Goal: Task Accomplishment & Management: Use online tool/utility

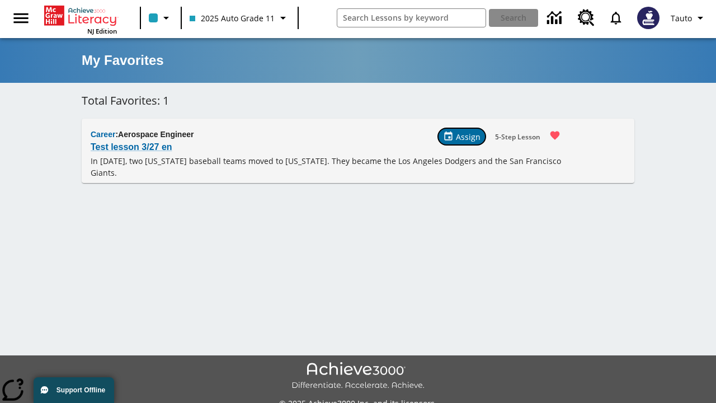
click at [463, 137] on span "Assign" at bounding box center [468, 137] width 25 height 12
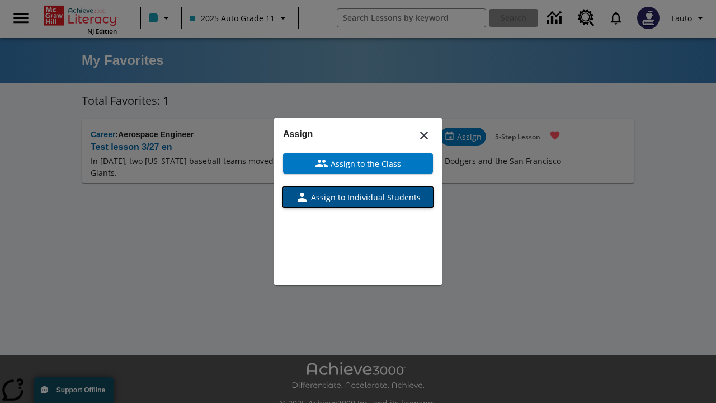
click at [358, 197] on span "Assign to Individual Students" at bounding box center [365, 197] width 112 height 12
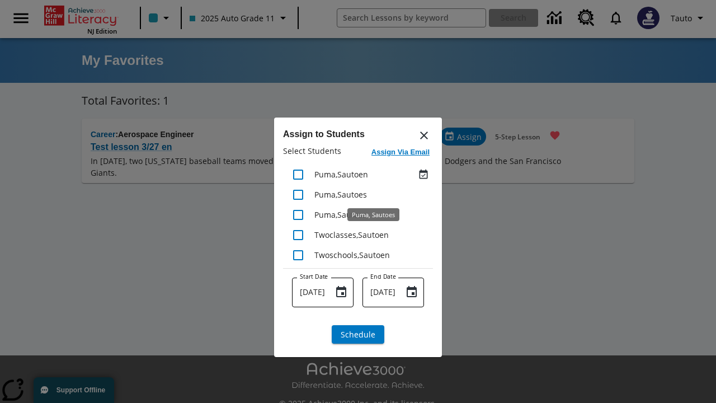
click at [298, 174] on input "checkbox" at bounding box center [297, 174] width 23 height 23
checkbox input "true"
click at [358, 334] on span "Schedule" at bounding box center [358, 334] width 35 height 12
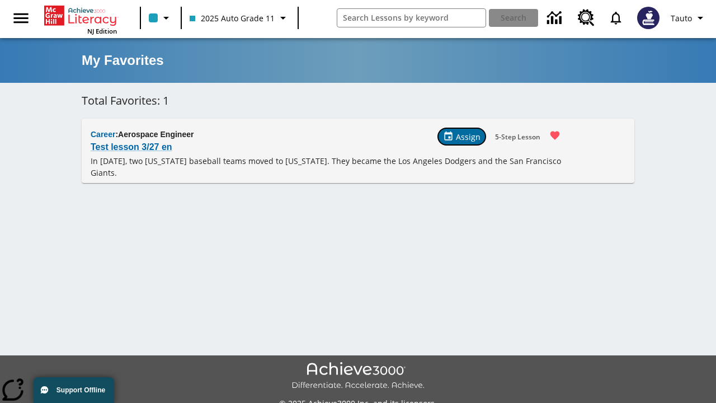
click at [462, 137] on span "Assign" at bounding box center [468, 137] width 25 height 12
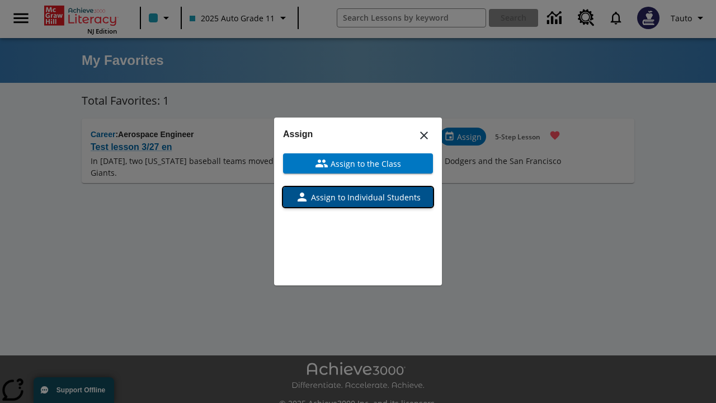
click at [358, 197] on span "Assign to Individual Students" at bounding box center [365, 197] width 112 height 12
